Goal: Browse casually: Explore the website without a specific task or goal

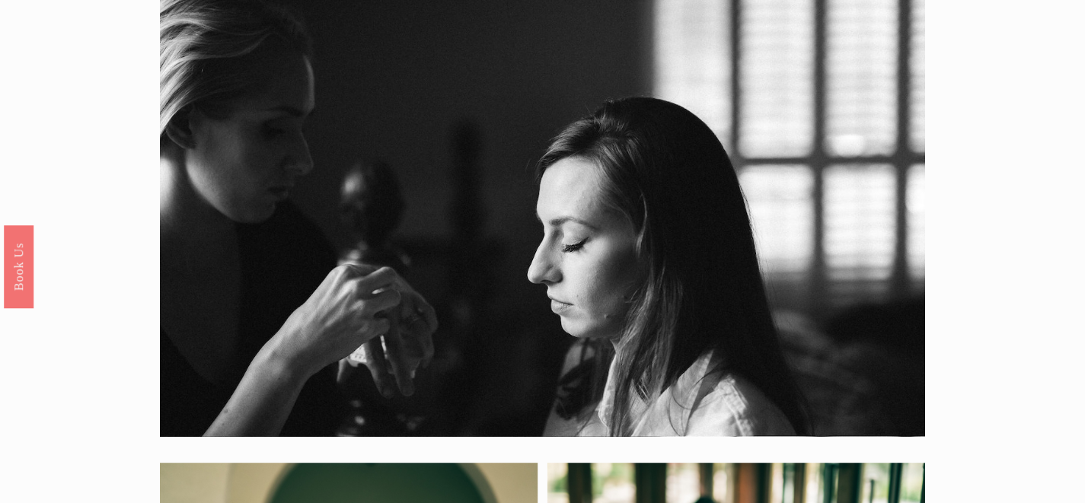
scroll to position [11, 0]
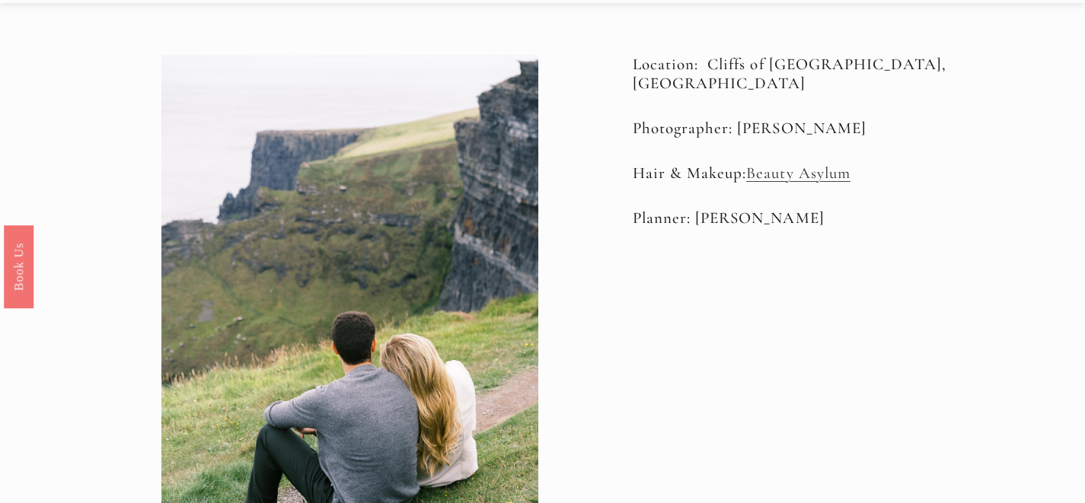
scroll to position [53, 0]
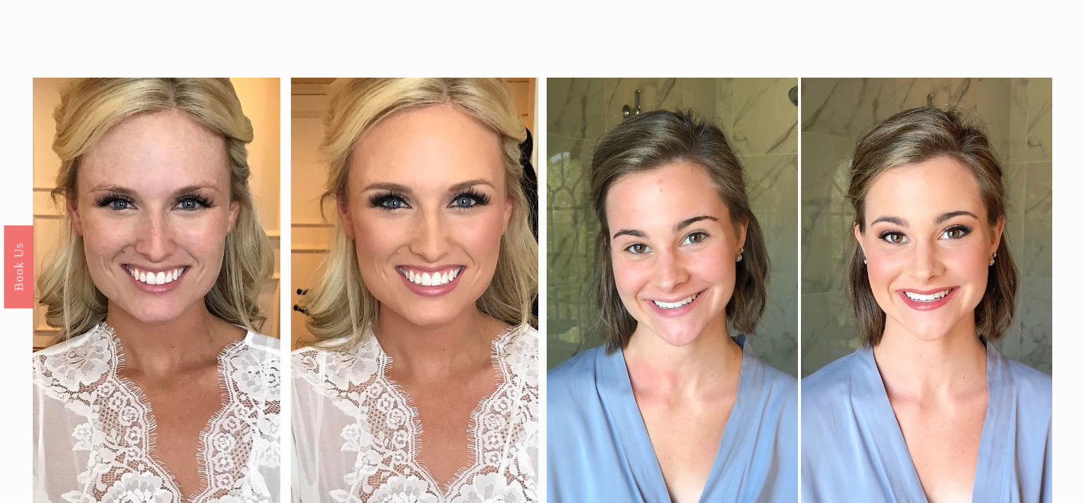
scroll to position [65, 0]
